Goal: Share content

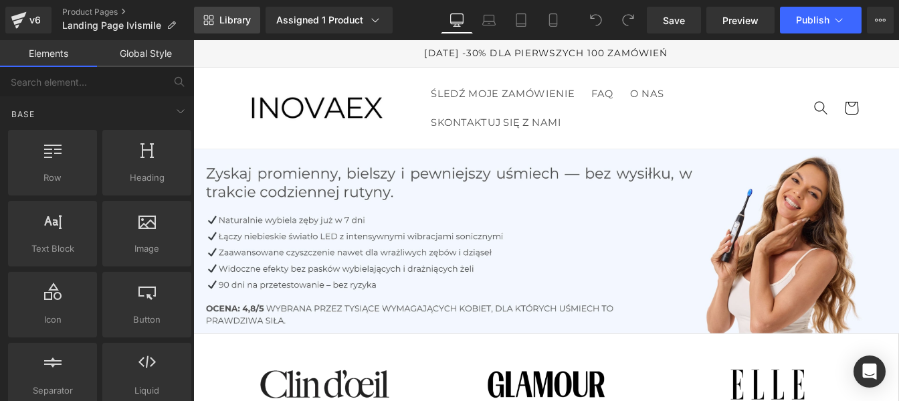
click at [227, 13] on link "Library" at bounding box center [227, 20] width 66 height 27
click at [231, 20] on span "Library" at bounding box center [234, 20] width 31 height 12
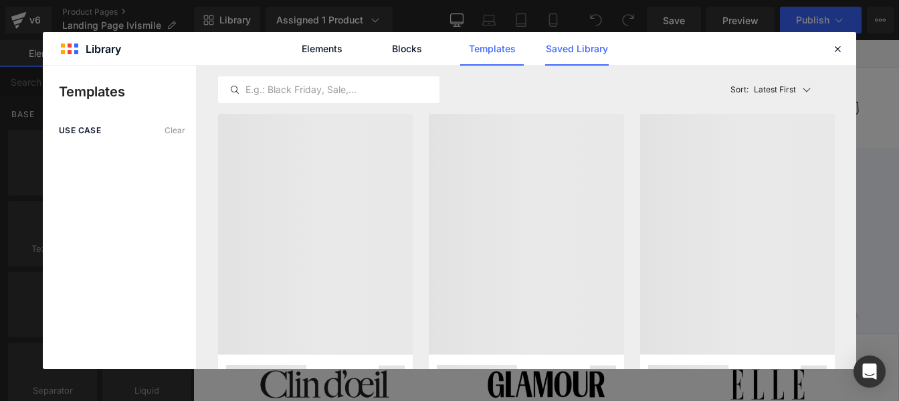
click at [574, 47] on link "Saved Library" at bounding box center [577, 48] width 64 height 33
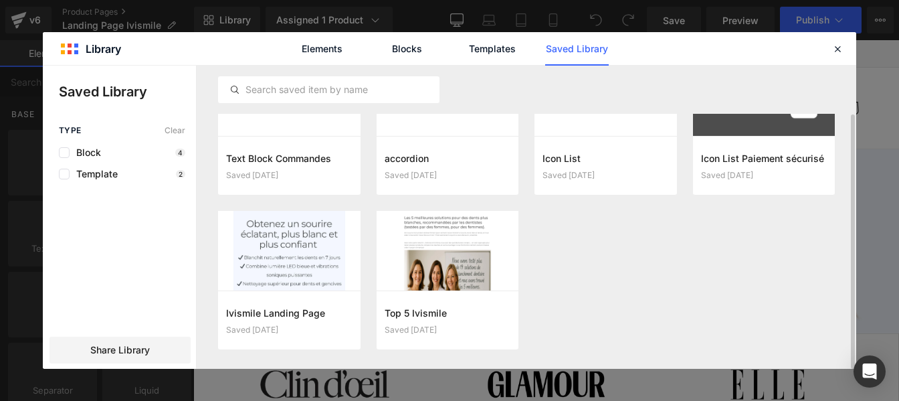
scroll to position [58, 0]
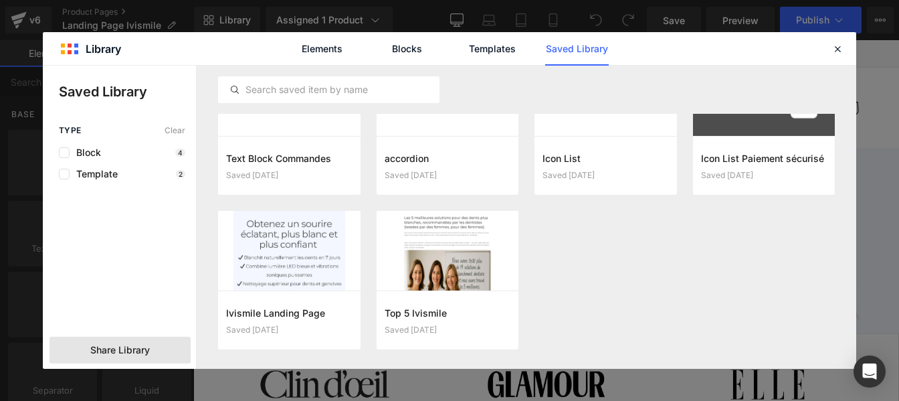
click at [133, 349] on span "Share Library" at bounding box center [120, 349] width 60 height 13
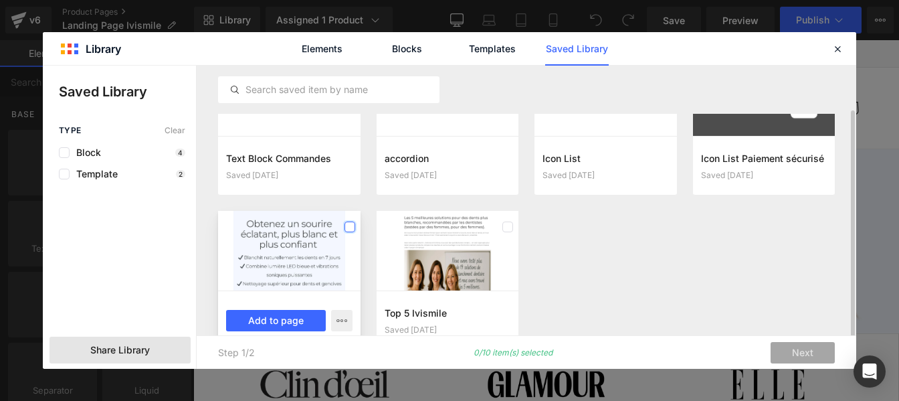
click at [351, 228] on label at bounding box center [349, 226] width 11 height 11
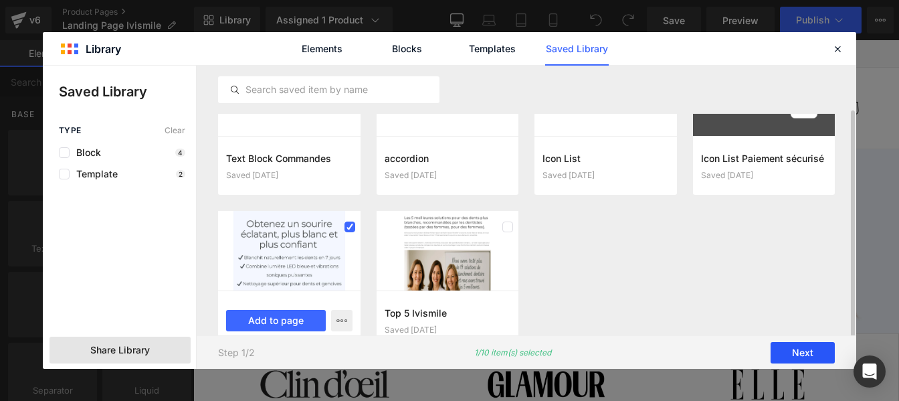
click at [803, 357] on button "Next" at bounding box center [802, 352] width 64 height 21
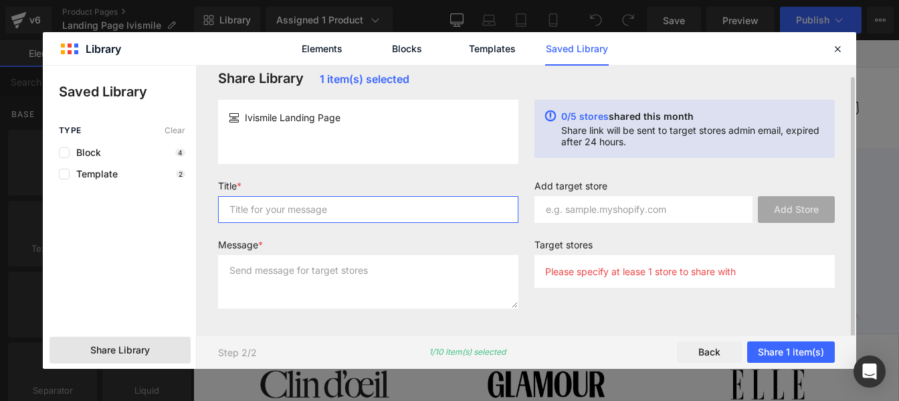
click at [356, 205] on input "text" at bounding box center [368, 209] width 300 height 27
type input "p"
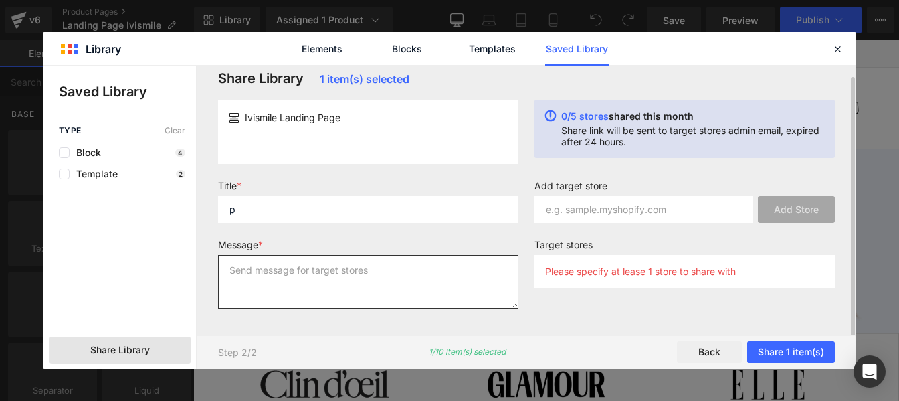
click at [289, 282] on textarea at bounding box center [368, 281] width 300 height 53
type textarea "^"
type textarea "p"
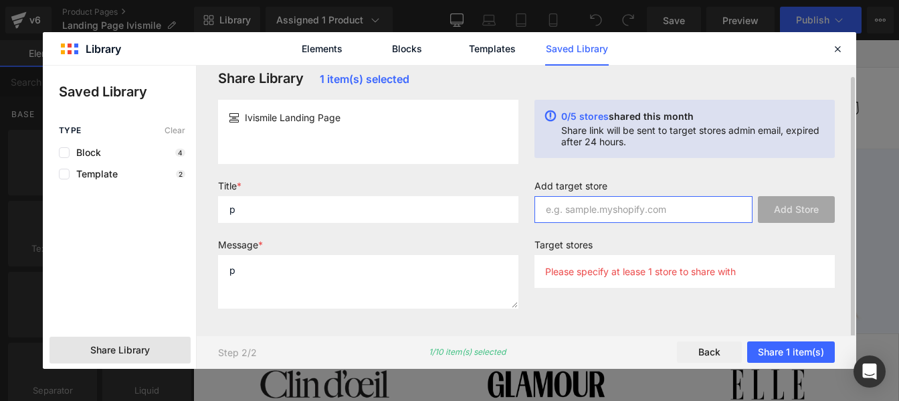
click at [555, 212] on input "text" at bounding box center [643, 209] width 218 height 27
paste input "wy1du3-ne"
type input "wy1du3-ne"
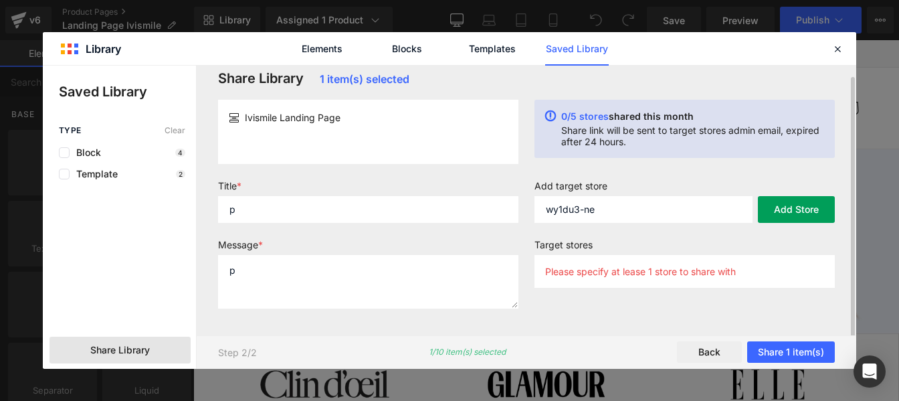
click at [780, 207] on button "Add Store" at bounding box center [796, 209] width 77 height 27
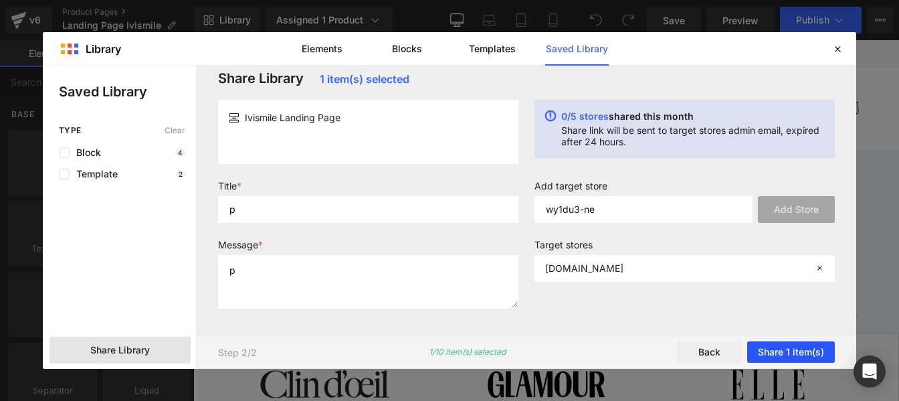
click at [767, 348] on button "Share 1 item(s)" at bounding box center [791, 351] width 88 height 21
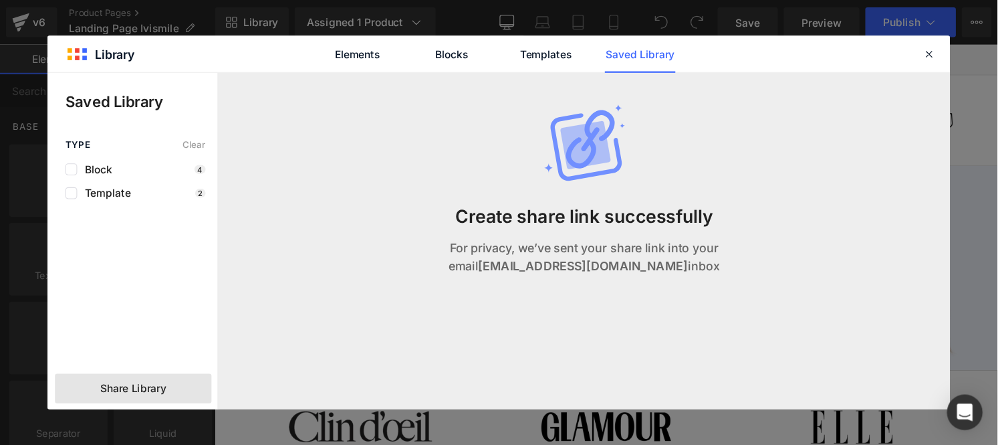
scroll to position [0, 0]
click at [837, 48] on icon at bounding box center [837, 49] width 12 height 12
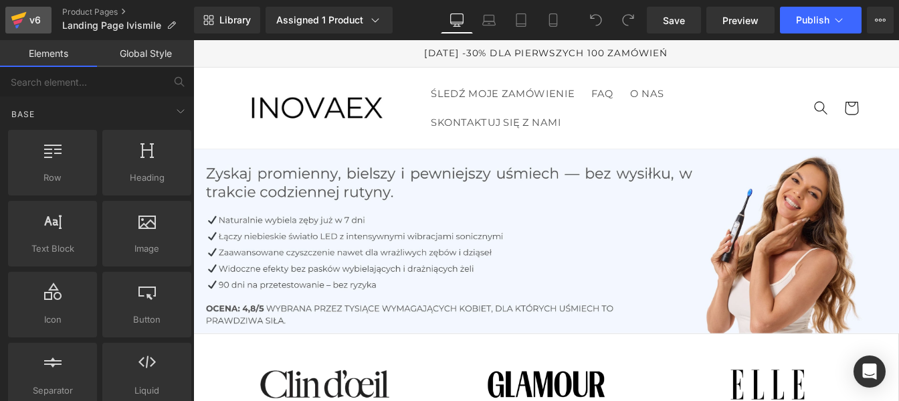
click at [21, 21] on icon at bounding box center [17, 22] width 9 height 6
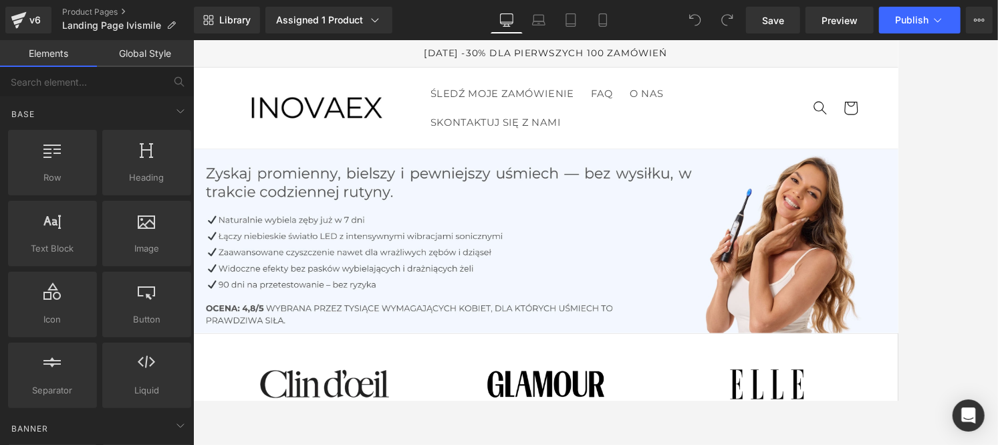
scroll to position [33, 0]
